Goal: Obtain resource: Obtain resource

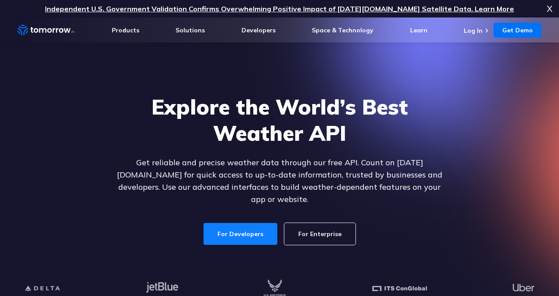
click at [249, 228] on link "For Developers" at bounding box center [241, 234] width 74 height 22
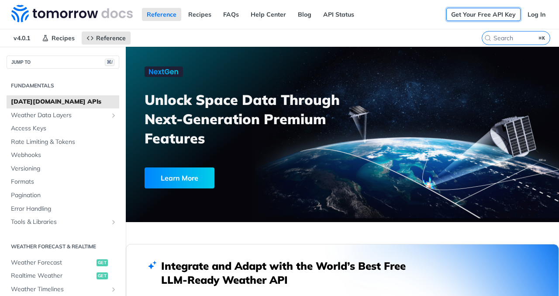
click at [485, 10] on link "Get Your Free API Key" at bounding box center [483, 14] width 74 height 13
click at [542, 15] on link "Log In" at bounding box center [537, 14] width 28 height 13
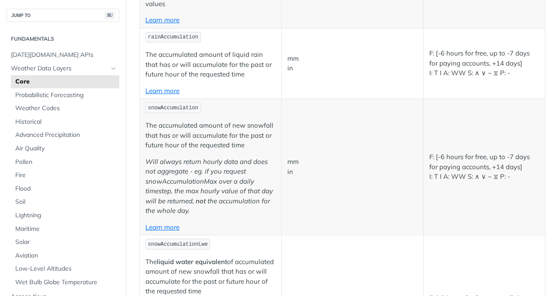
scroll to position [2001, 0]
